Goal: Information Seeking & Learning: Check status

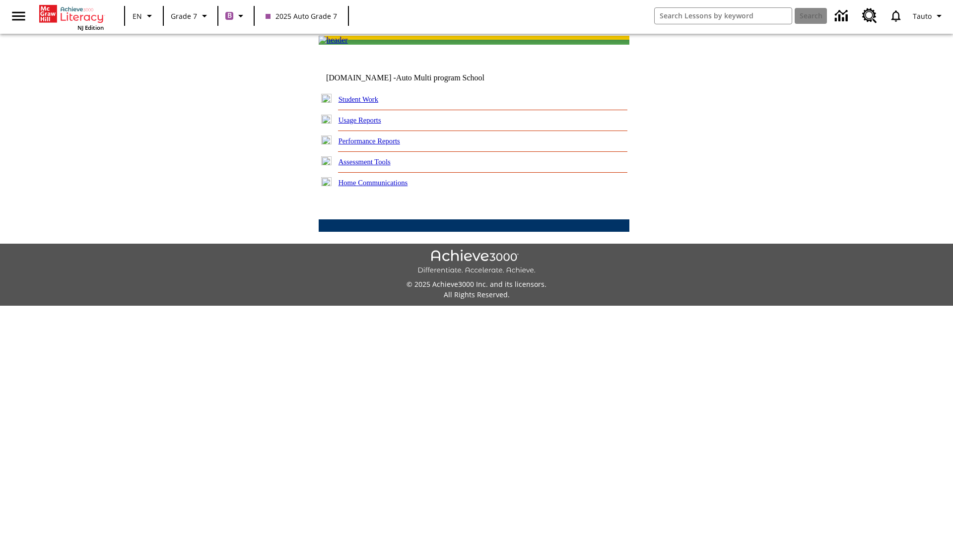
click at [380, 145] on link "Performance Reports" at bounding box center [370, 141] width 62 height 8
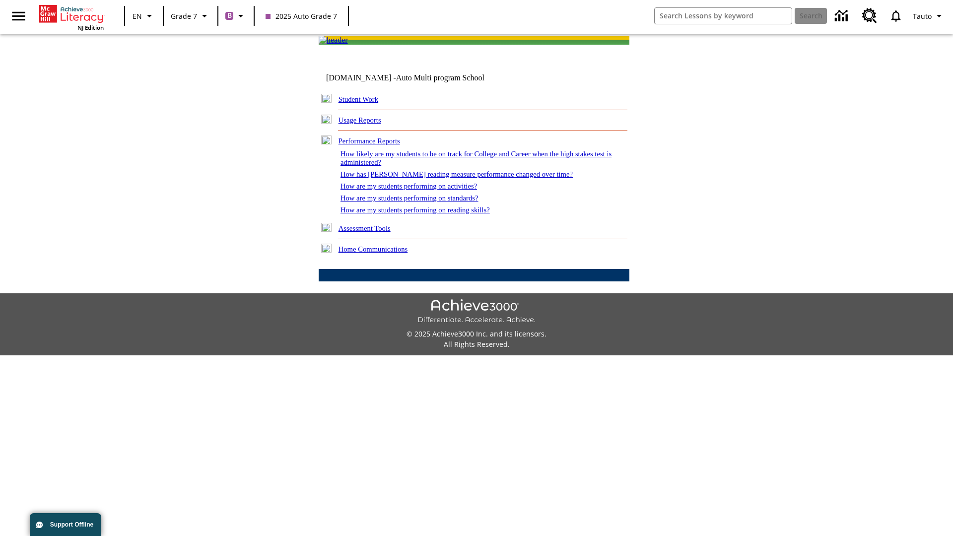
click at [426, 214] on link "How are my students performing on reading skills?" at bounding box center [415, 210] width 149 height 8
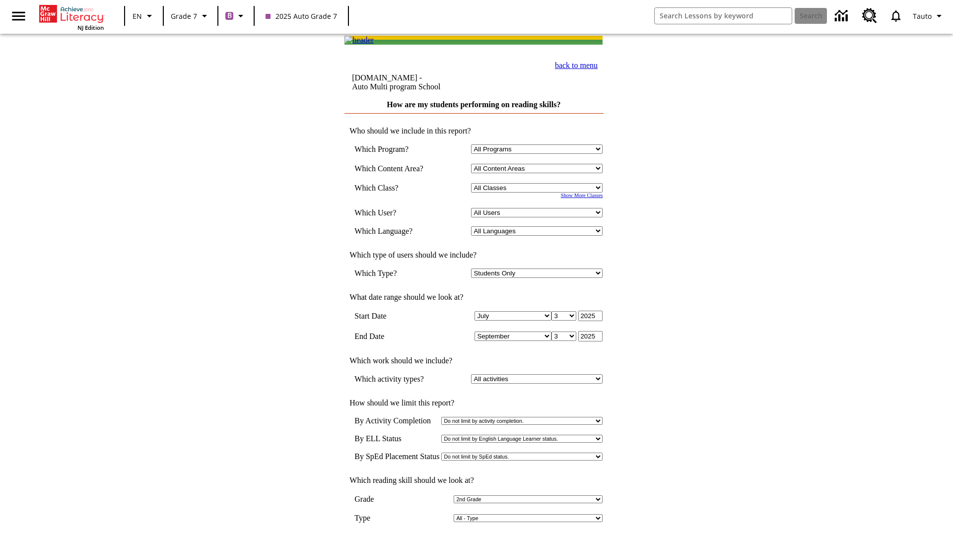
select select "2"
select select "2348140"
